Goal: Information Seeking & Learning: Check status

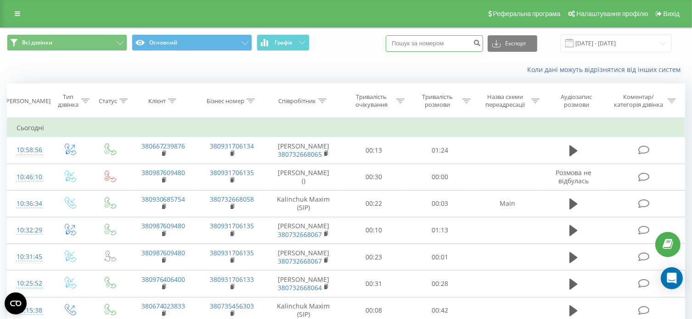
click at [427, 43] on input at bounding box center [433, 43] width 97 height 17
paste input "380965500396"
type input "380965500396"
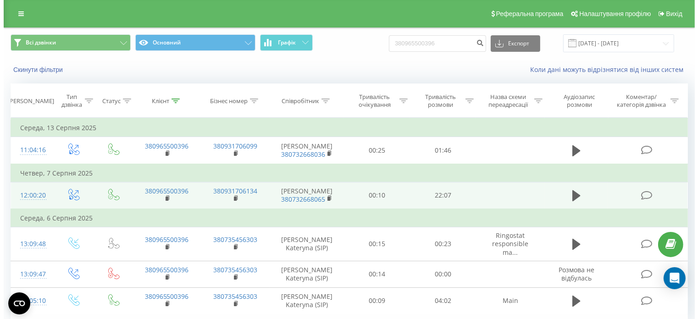
scroll to position [39, 0]
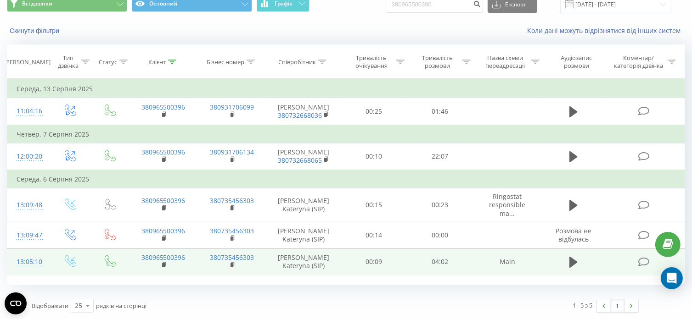
click at [642, 260] on icon at bounding box center [643, 262] width 11 height 10
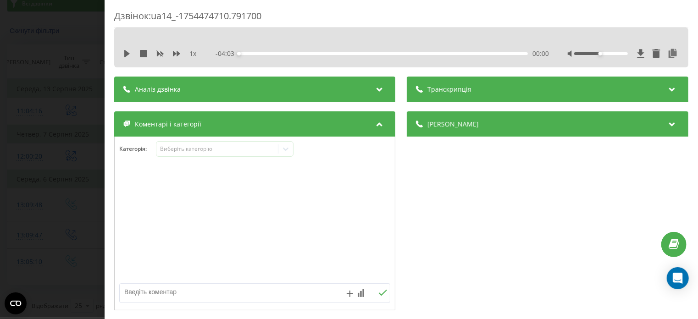
scroll to position [206, 0]
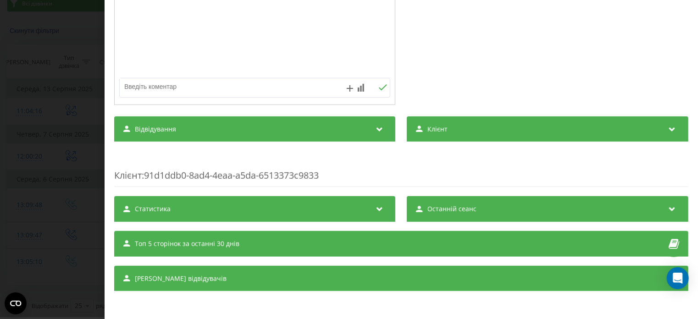
click at [342, 210] on div "Статистика" at bounding box center [254, 209] width 281 height 26
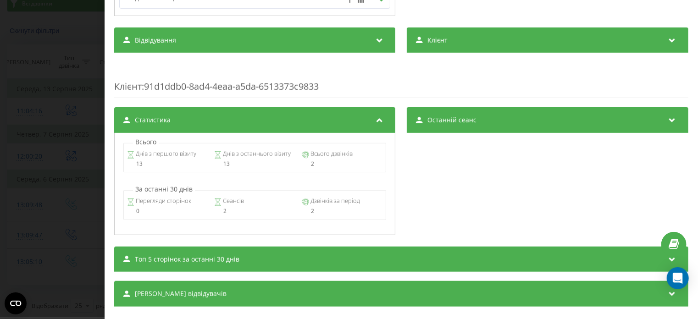
scroll to position [310, 0]
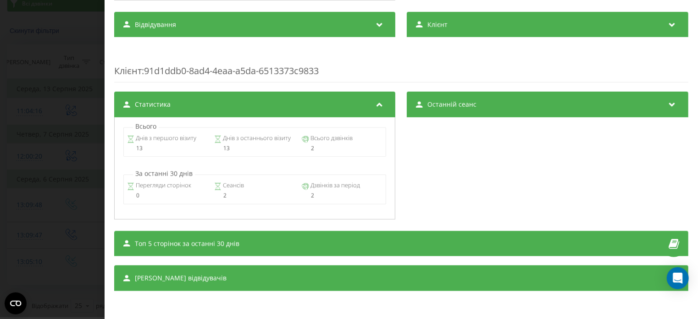
click at [228, 282] on div "Сеанси відвідувачів" at bounding box center [401, 279] width 575 height 26
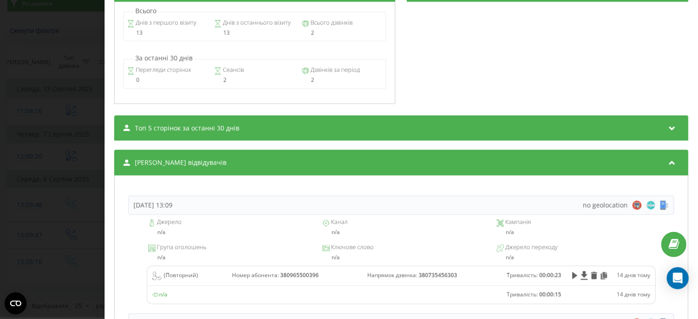
scroll to position [481, 0]
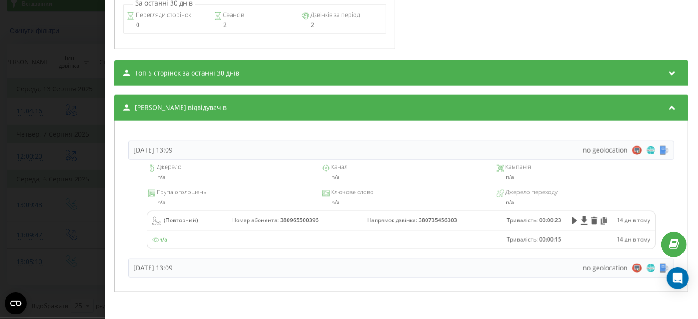
click at [254, 75] on div "Топ 5 сторінок за останні 30 днів" at bounding box center [401, 74] width 575 height 26
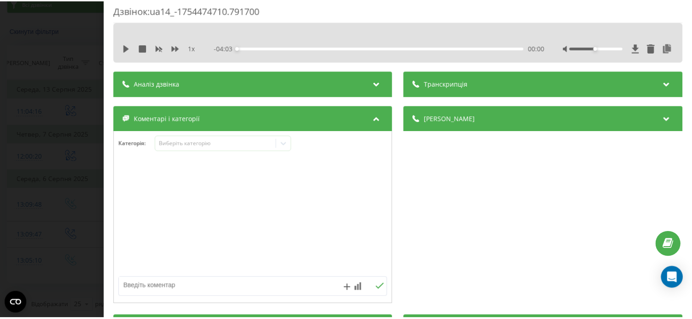
scroll to position [0, 0]
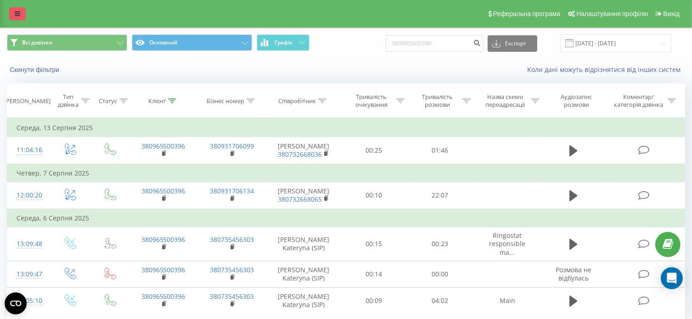
click at [18, 15] on icon at bounding box center [18, 14] width 6 height 6
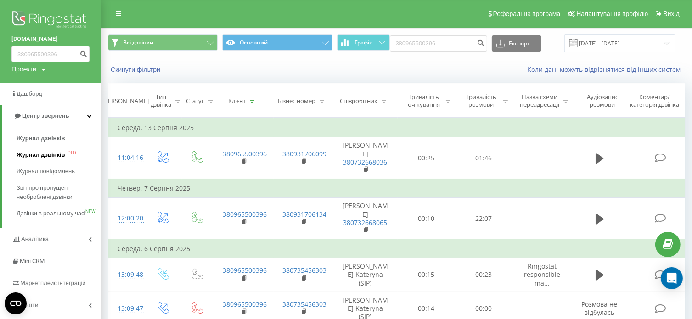
click at [58, 156] on span "Журнал дзвінків" at bounding box center [41, 155] width 49 height 9
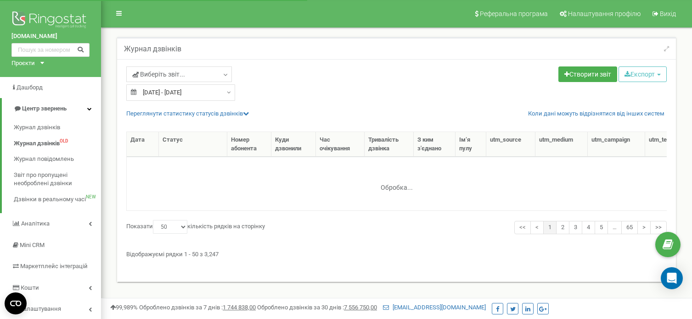
select select "50"
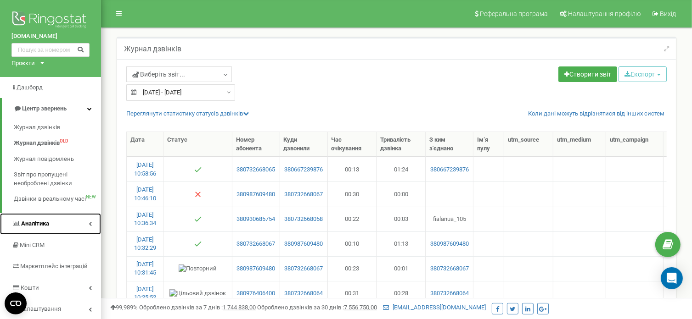
click at [33, 226] on span "Аналiтика" at bounding box center [35, 223] width 28 height 7
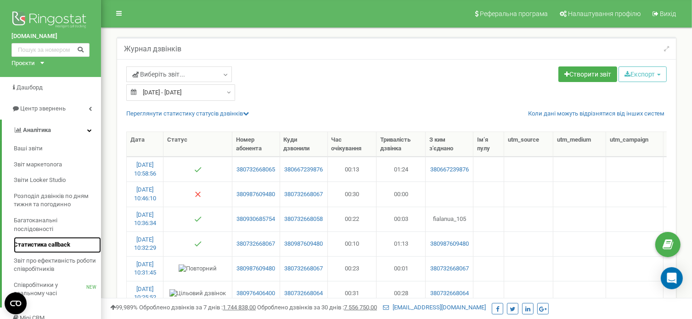
click at [35, 245] on span "Статистика callback" at bounding box center [42, 245] width 56 height 9
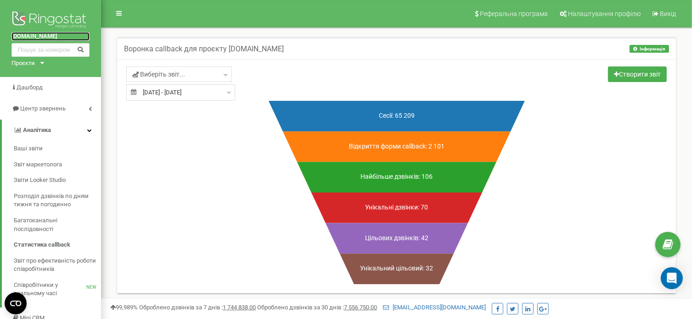
click at [47, 33] on link "[DOMAIN_NAME]" at bounding box center [50, 36] width 78 height 9
click at [31, 44] on input "text" at bounding box center [50, 50] width 78 height 14
paste input "380965500396"
type input "380965500396"
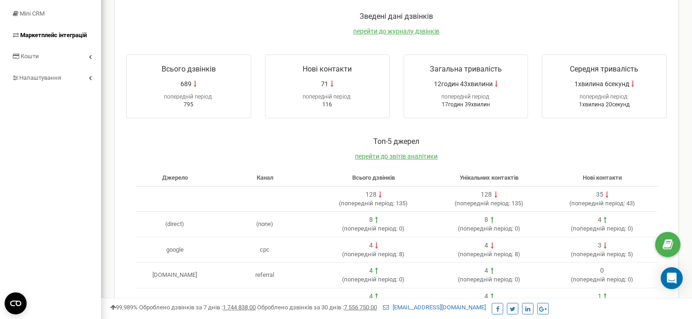
scroll to position [46, 0]
